Goal: Transaction & Acquisition: Purchase product/service

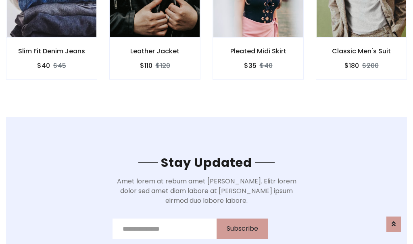
scroll to position [1214, 0]
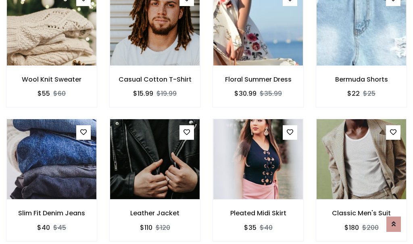
click at [206, 122] on div "Pleated Midi Skirt $35 $40" at bounding box center [257, 185] width 103 height 133
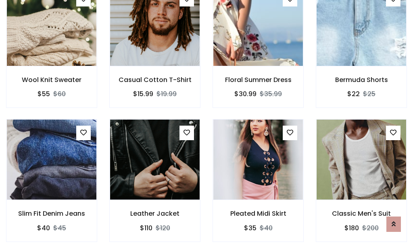
click at [206, 122] on div "Pleated Midi Skirt $35 $40" at bounding box center [257, 185] width 103 height 133
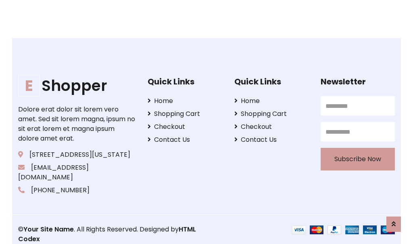
scroll to position [1535, 0]
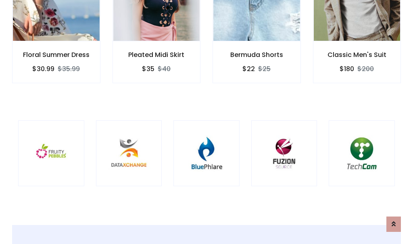
click at [206, 121] on div at bounding box center [206, 153] width 66 height 66
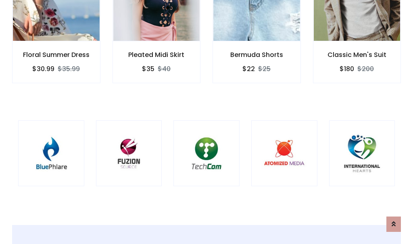
click at [206, 122] on div at bounding box center [206, 153] width 66 height 66
click at [206, 121] on div at bounding box center [206, 153] width 66 height 66
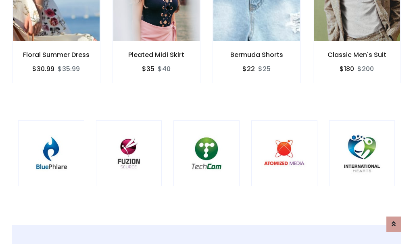
scroll to position [0, 0]
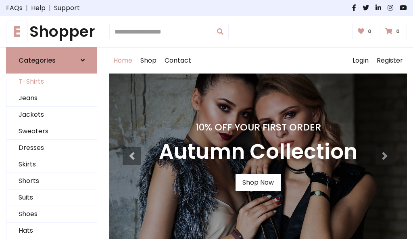
click at [52, 81] on link "T-Shirts" at bounding box center [51, 81] width 90 height 17
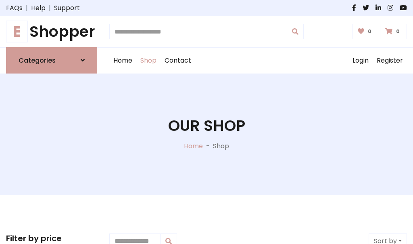
scroll to position [323, 0]
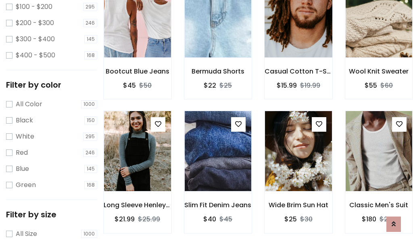
scroll to position [41, 0]
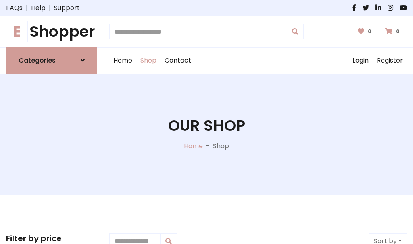
click at [52, 31] on h1 "E Shopper" at bounding box center [51, 32] width 91 height 18
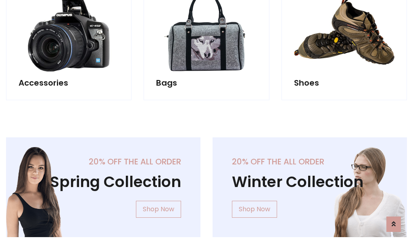
scroll to position [783, 0]
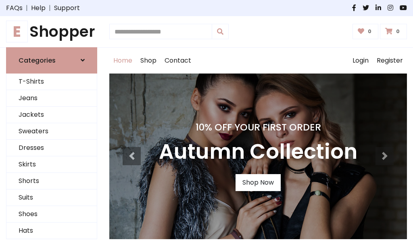
scroll to position [264, 0]
